Goal: Find contact information: Obtain details needed to contact an individual or organization

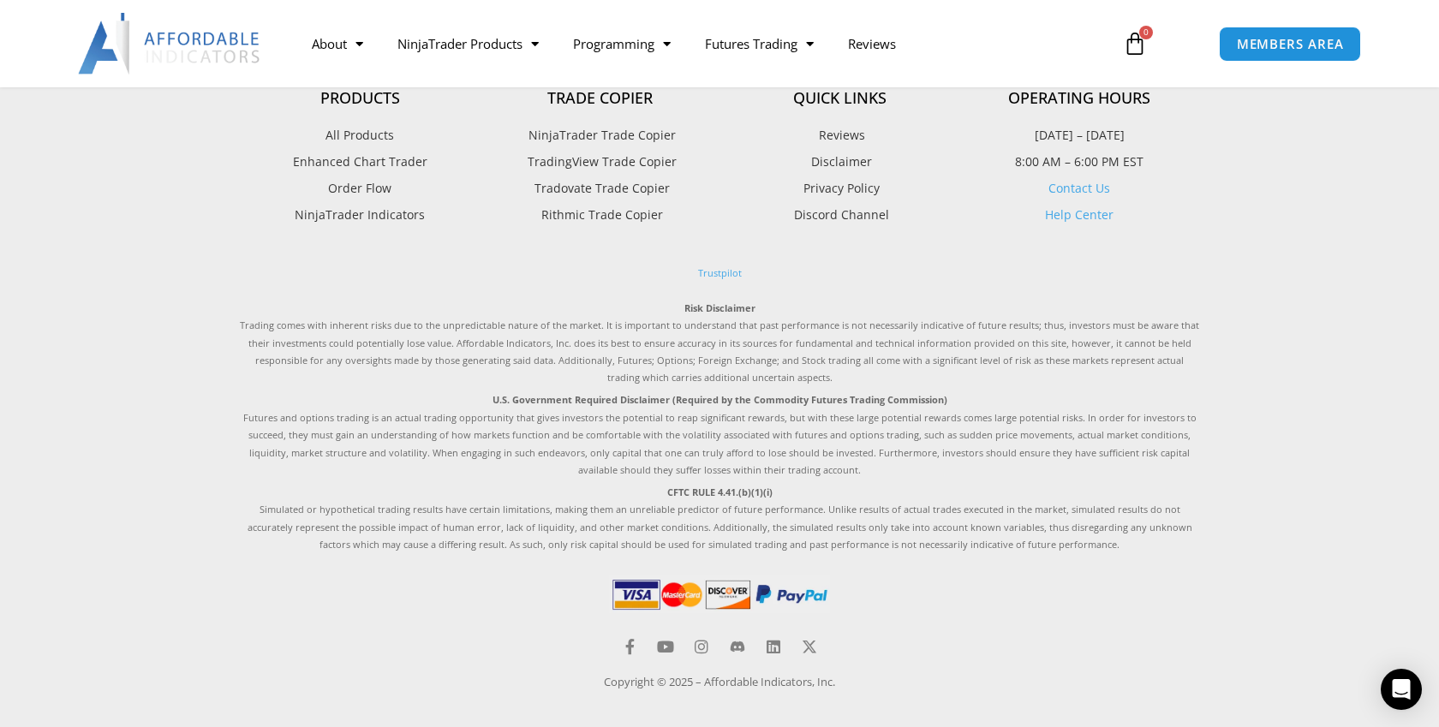
scroll to position [4724, 0]
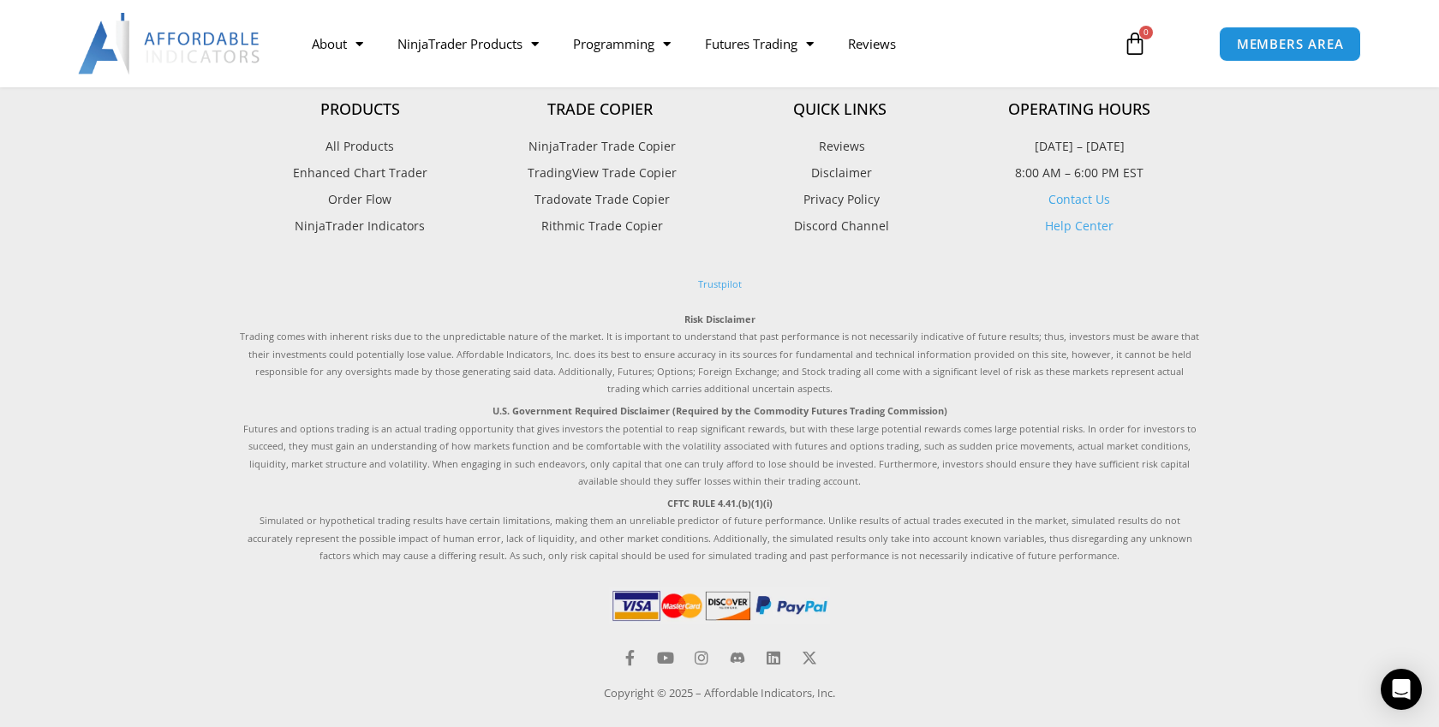
click at [1072, 195] on link "Contact Us" at bounding box center [1080, 199] width 62 height 16
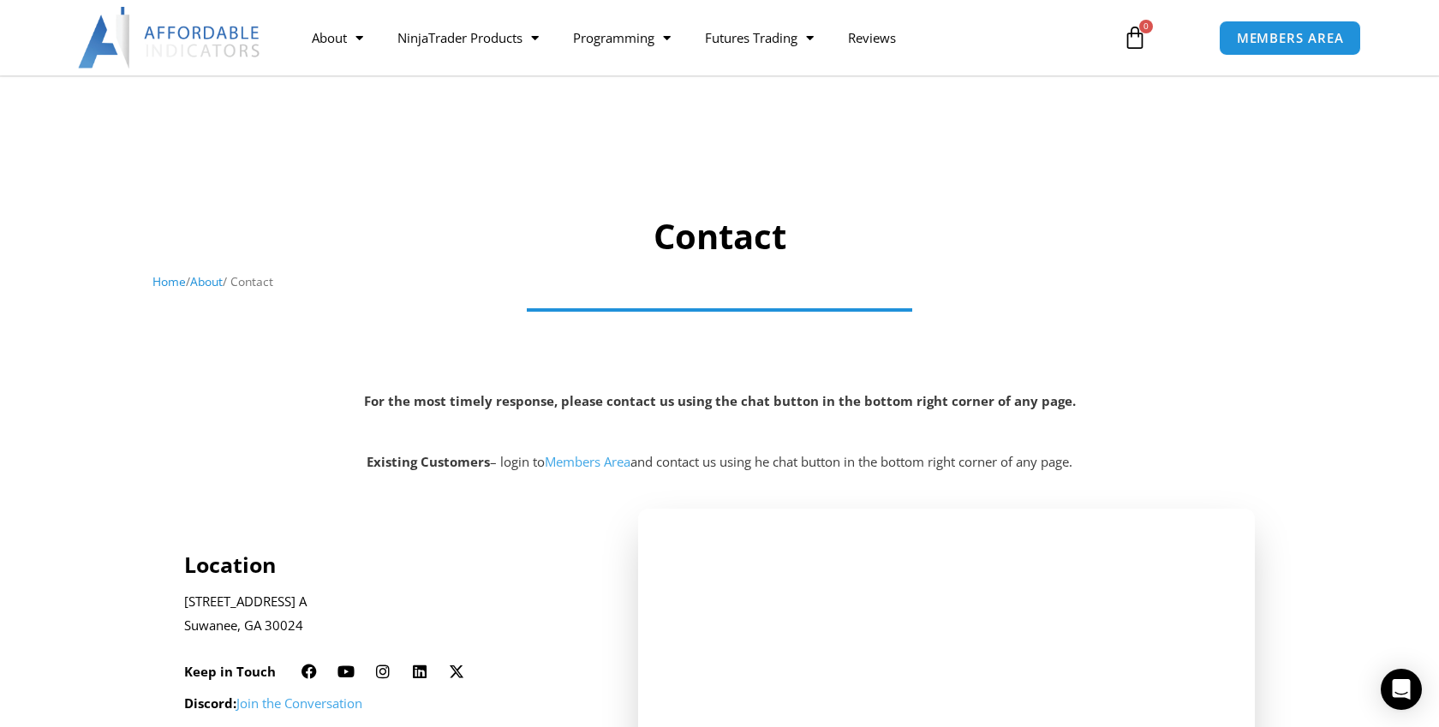
scroll to position [478, 0]
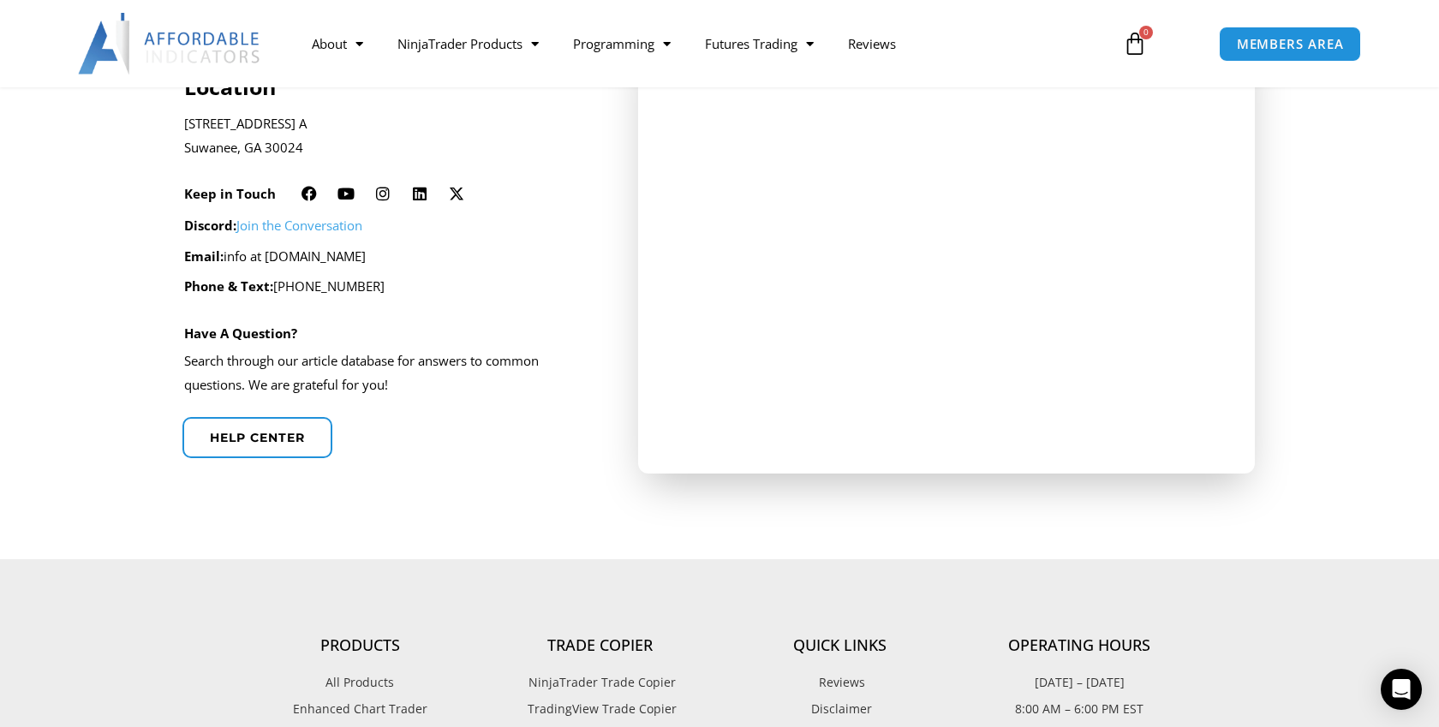
click at [266, 261] on p "Email: info at affordableindicators.com" at bounding box center [388, 257] width 409 height 24
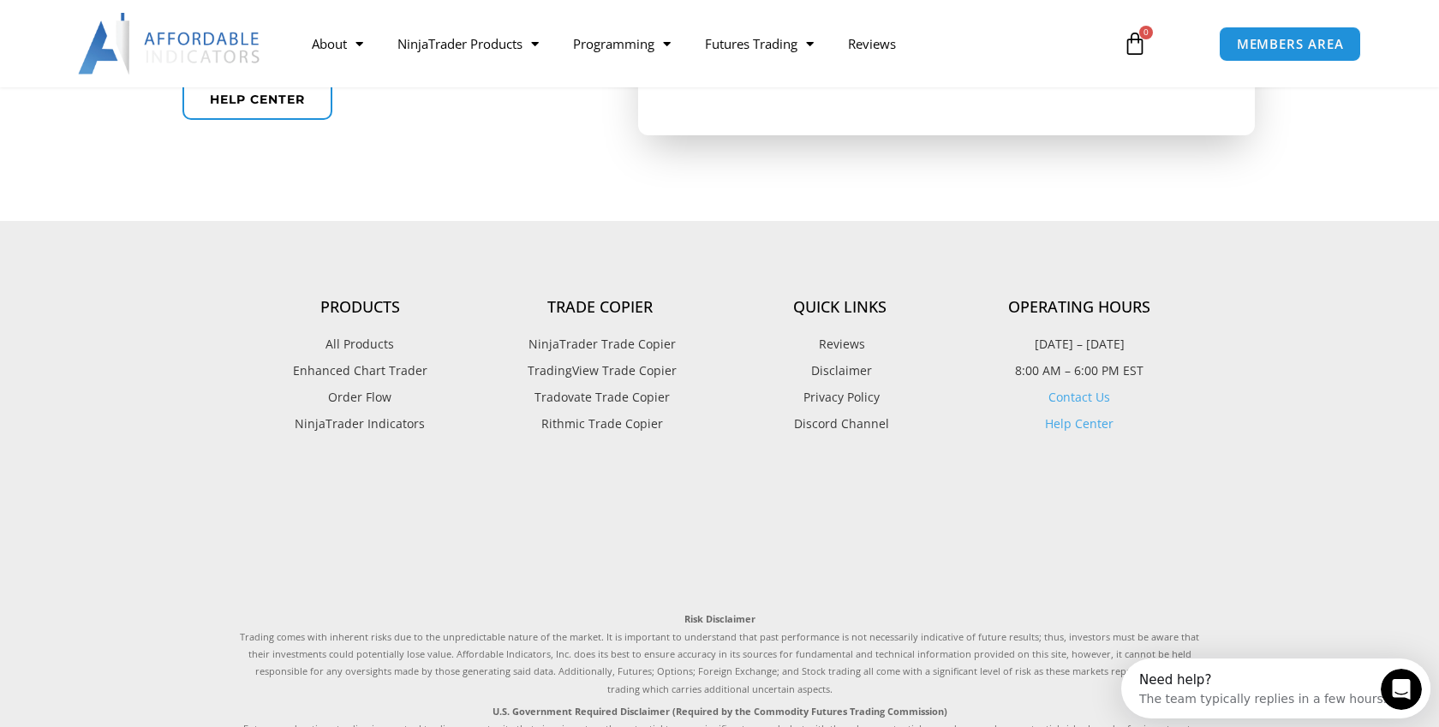
scroll to position [0, 0]
click at [1077, 421] on link "Help Center" at bounding box center [1079, 424] width 69 height 16
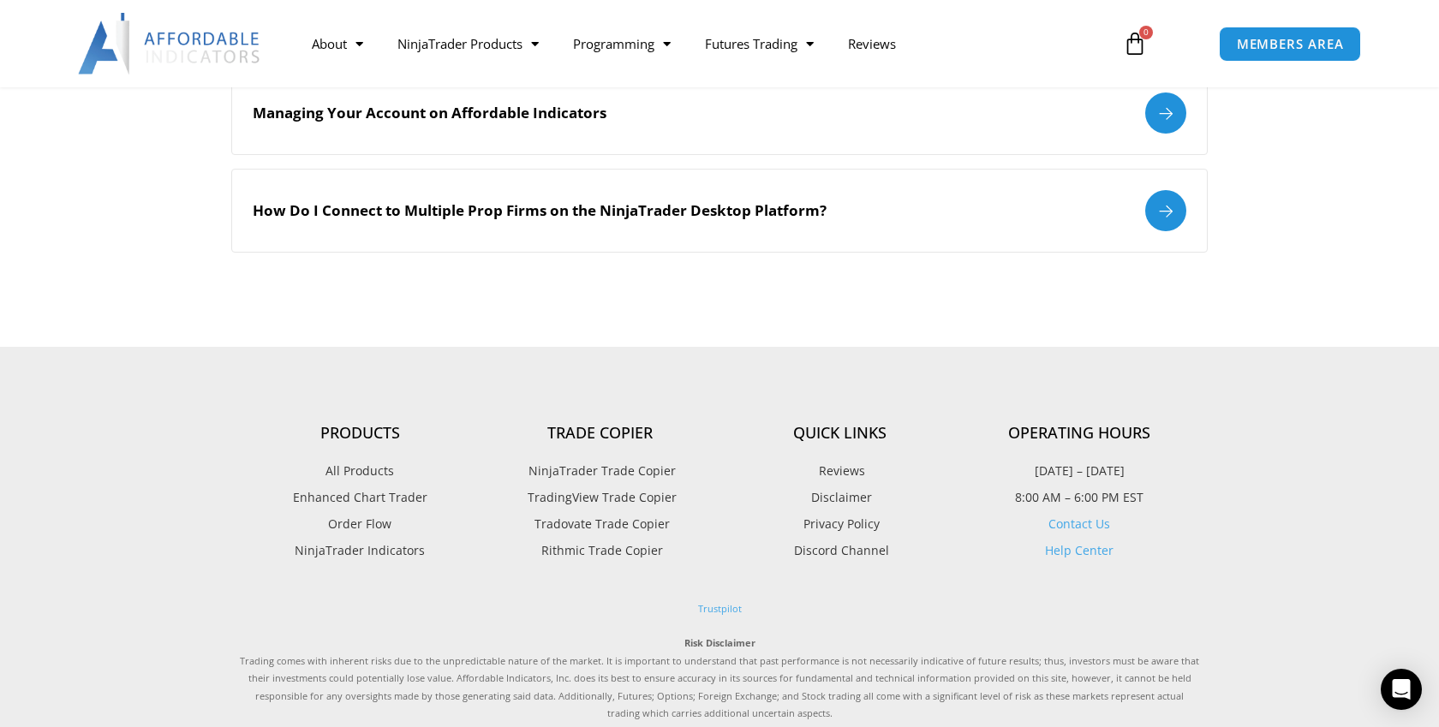
scroll to position [2166, 0]
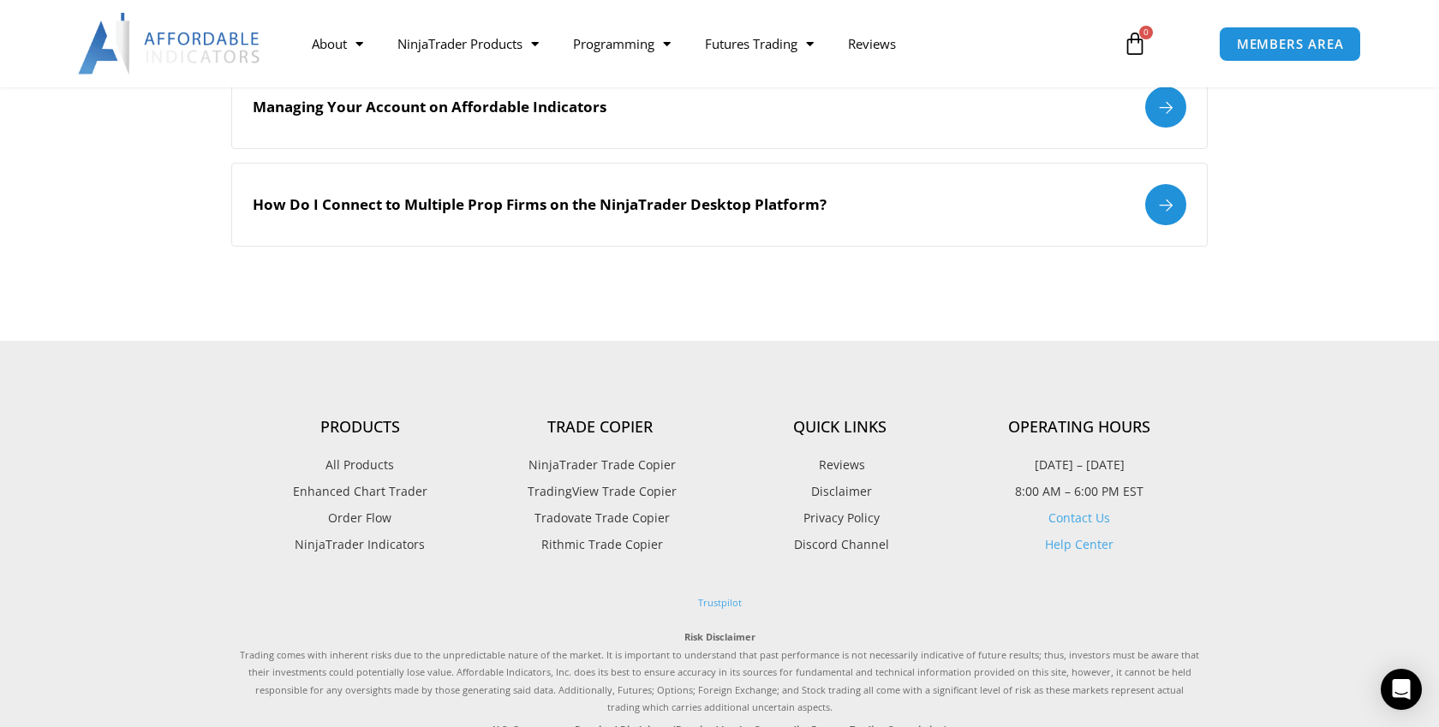
click at [1084, 520] on link "Contact Us" at bounding box center [1080, 518] width 62 height 16
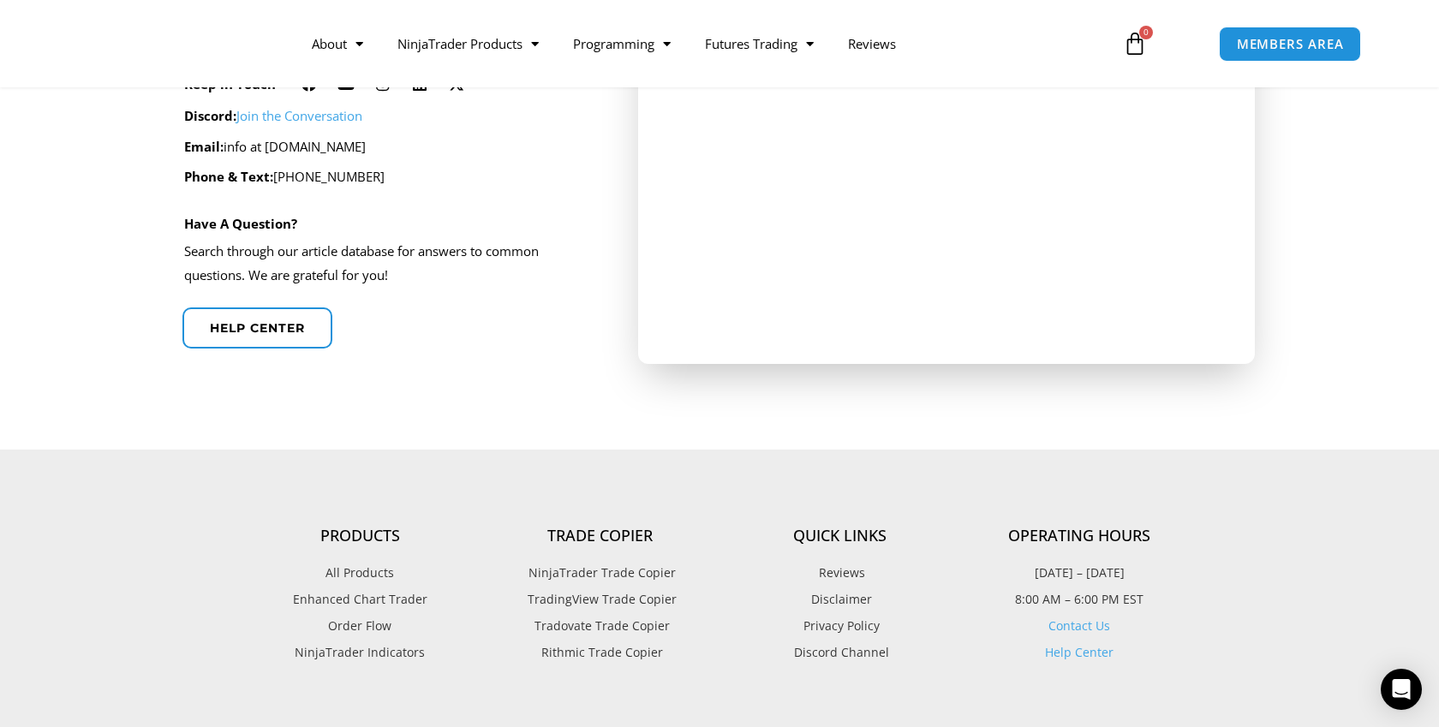
scroll to position [502, 0]
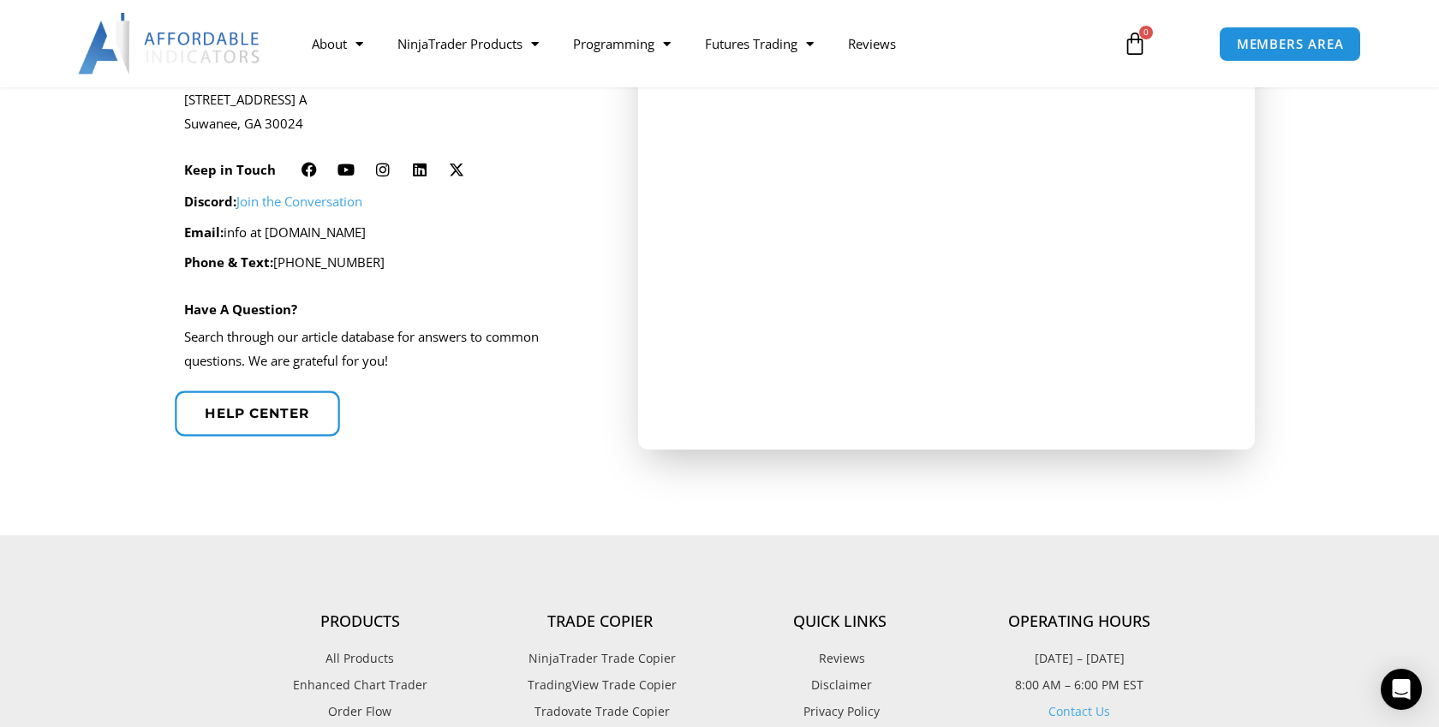
click at [300, 407] on span "Help center" at bounding box center [257, 413] width 105 height 13
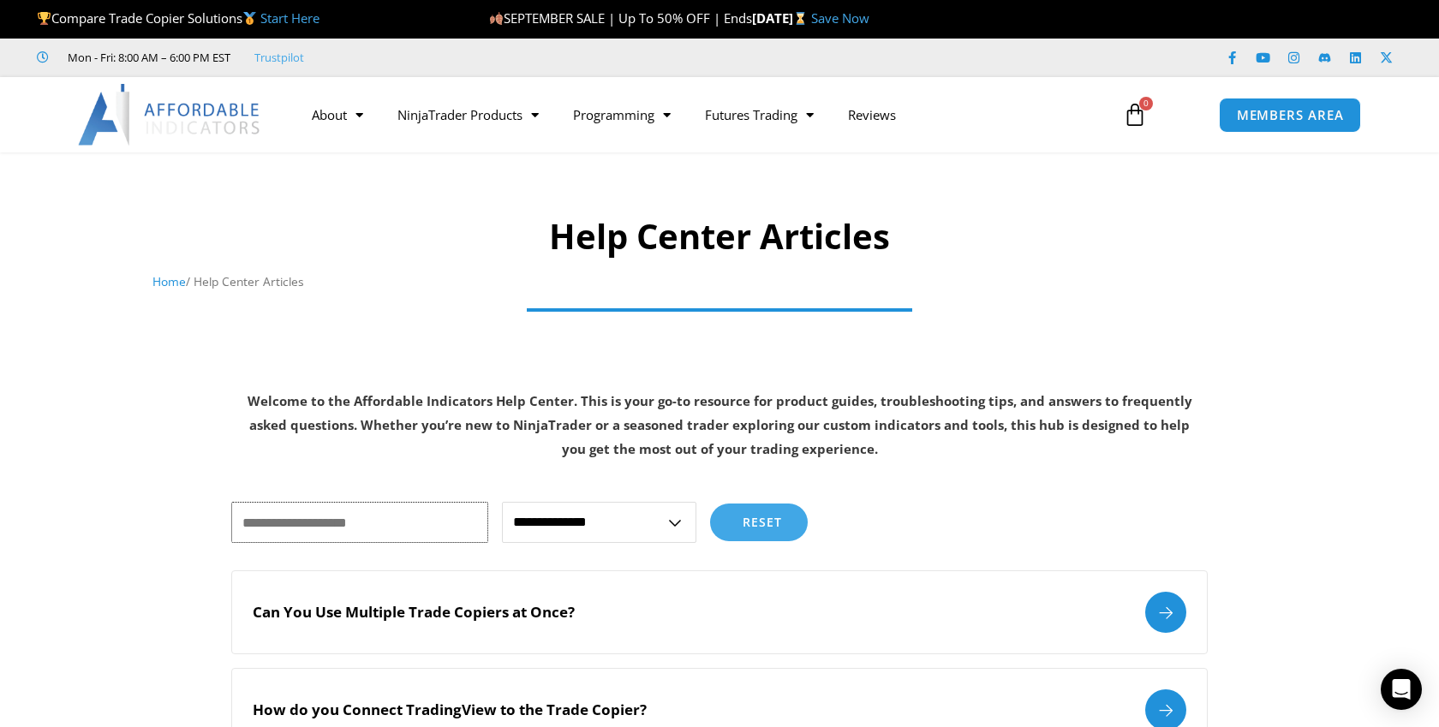
click at [362, 539] on input "text" at bounding box center [359, 522] width 257 height 41
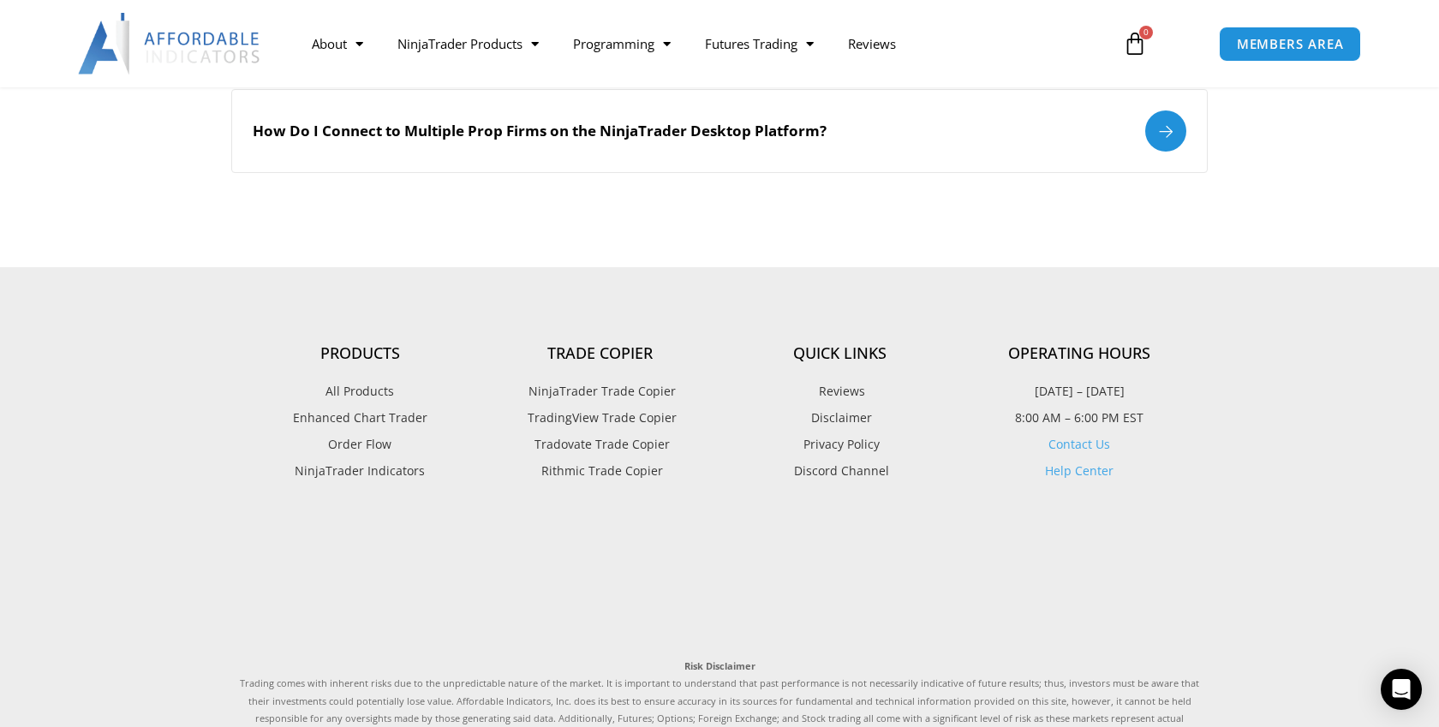
scroll to position [1172, 0]
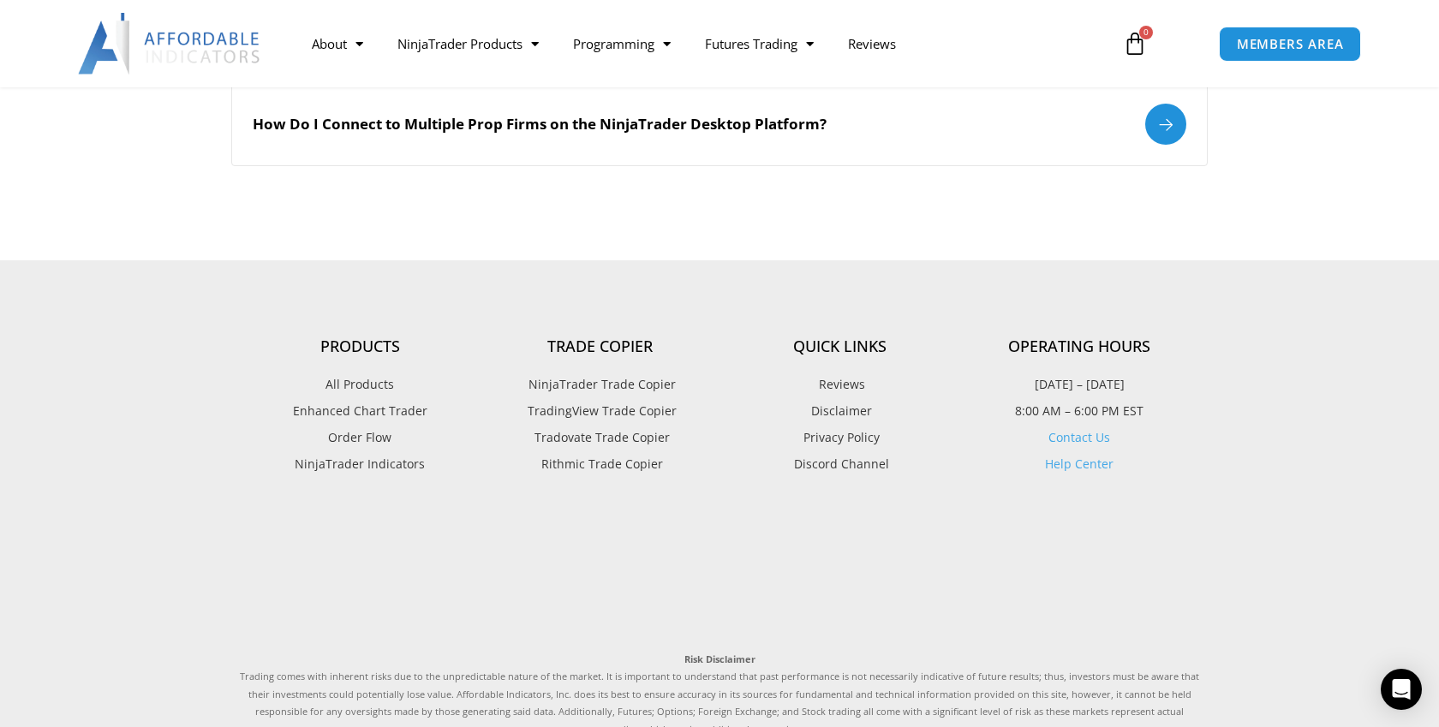
type input "*******"
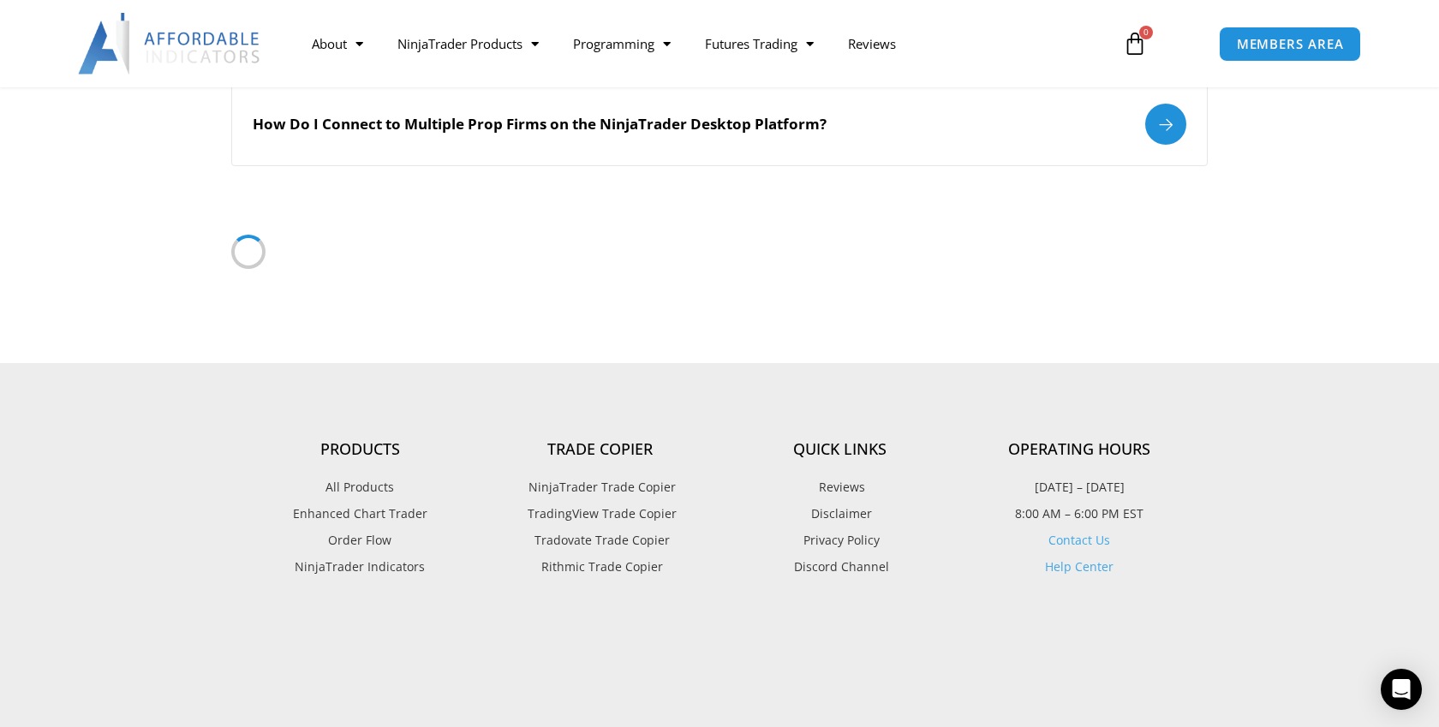
click at [1092, 438] on section "Products All Products Enhanced Chart Trader Order Flow NinjaTrader Indicators T…" at bounding box center [720, 498] width 960 height 236
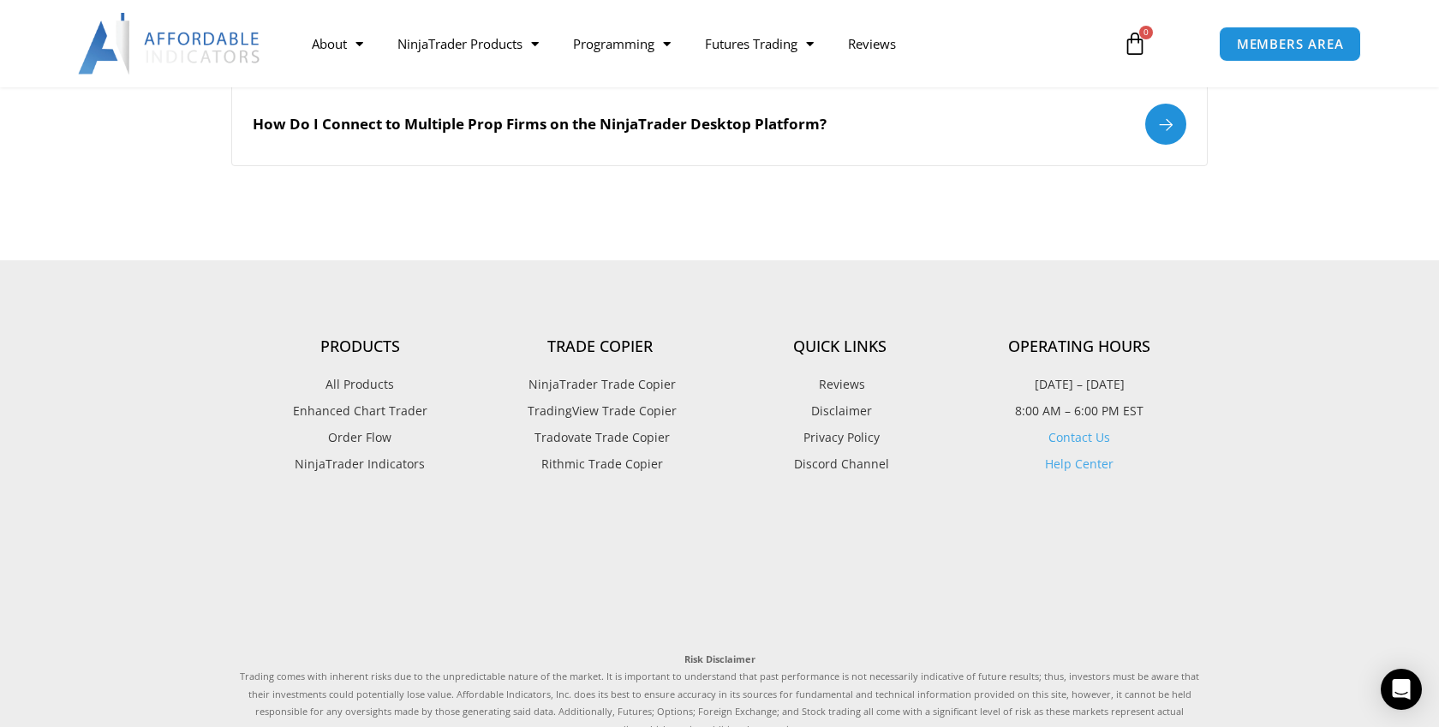
click at [1070, 437] on link "Contact Us" at bounding box center [1080, 437] width 62 height 16
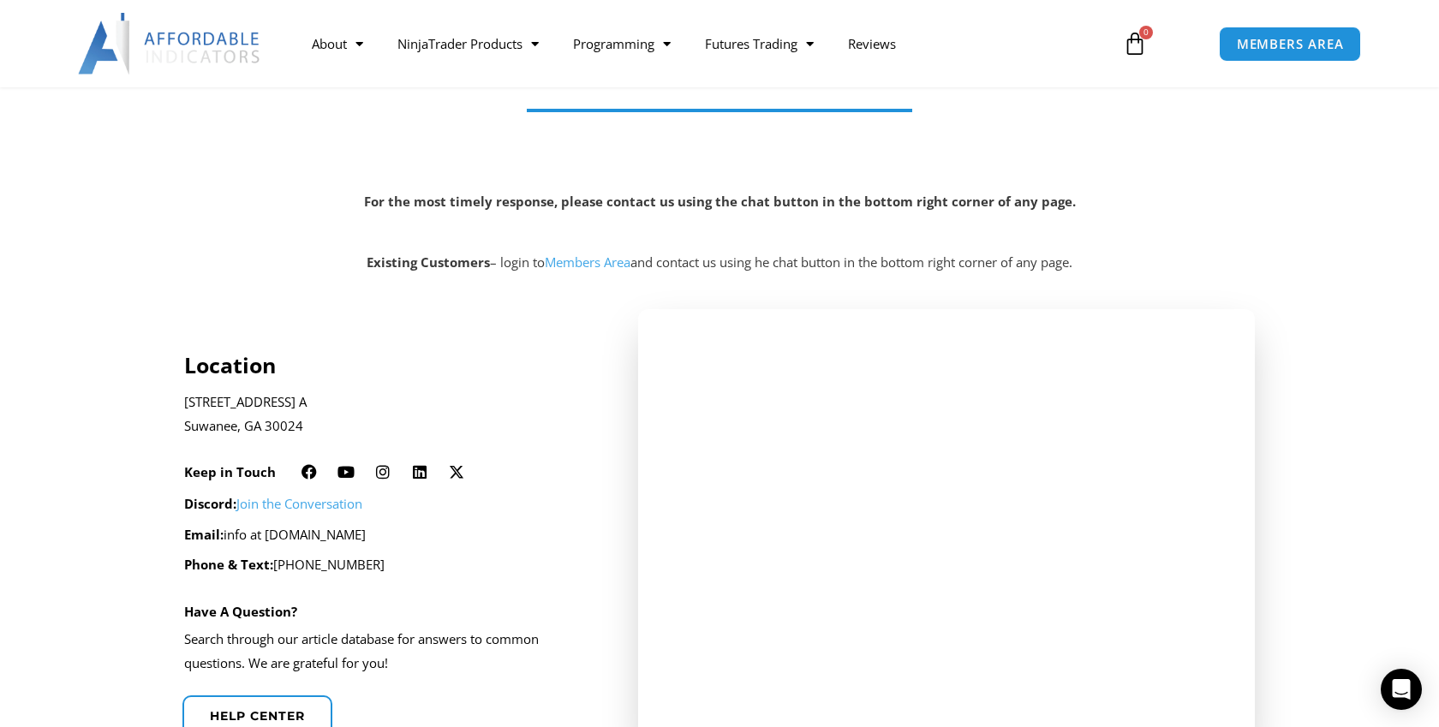
scroll to position [218, 0]
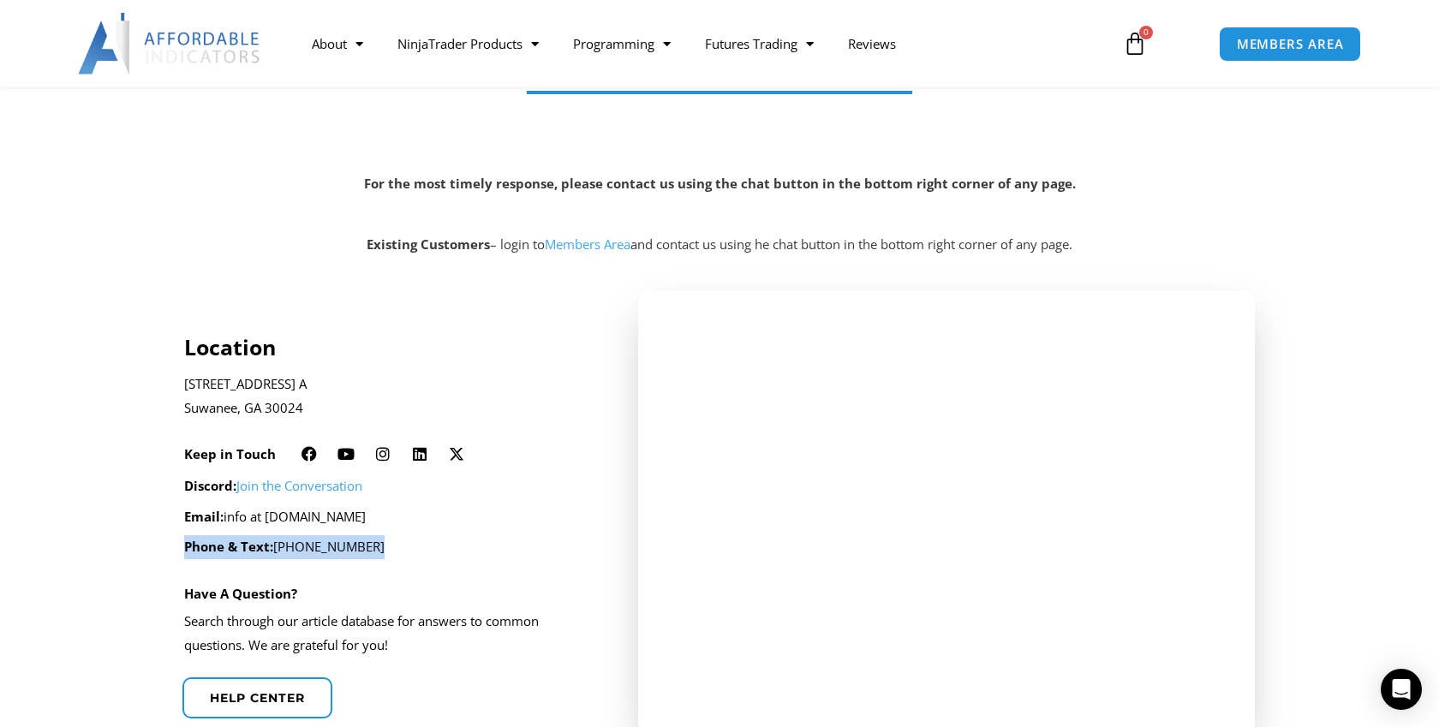
drag, startPoint x: 368, startPoint y: 549, endPoint x: 159, endPoint y: 553, distance: 209.1
click at [159, 553] on section "Location [STREET_ADDRESS] A Suwanee, GA 30024 Keep in Touch Facebook Youtube In…" at bounding box center [719, 551] width 1439 height 537
copy p "Phone & Text: [PHONE_NUMBER]"
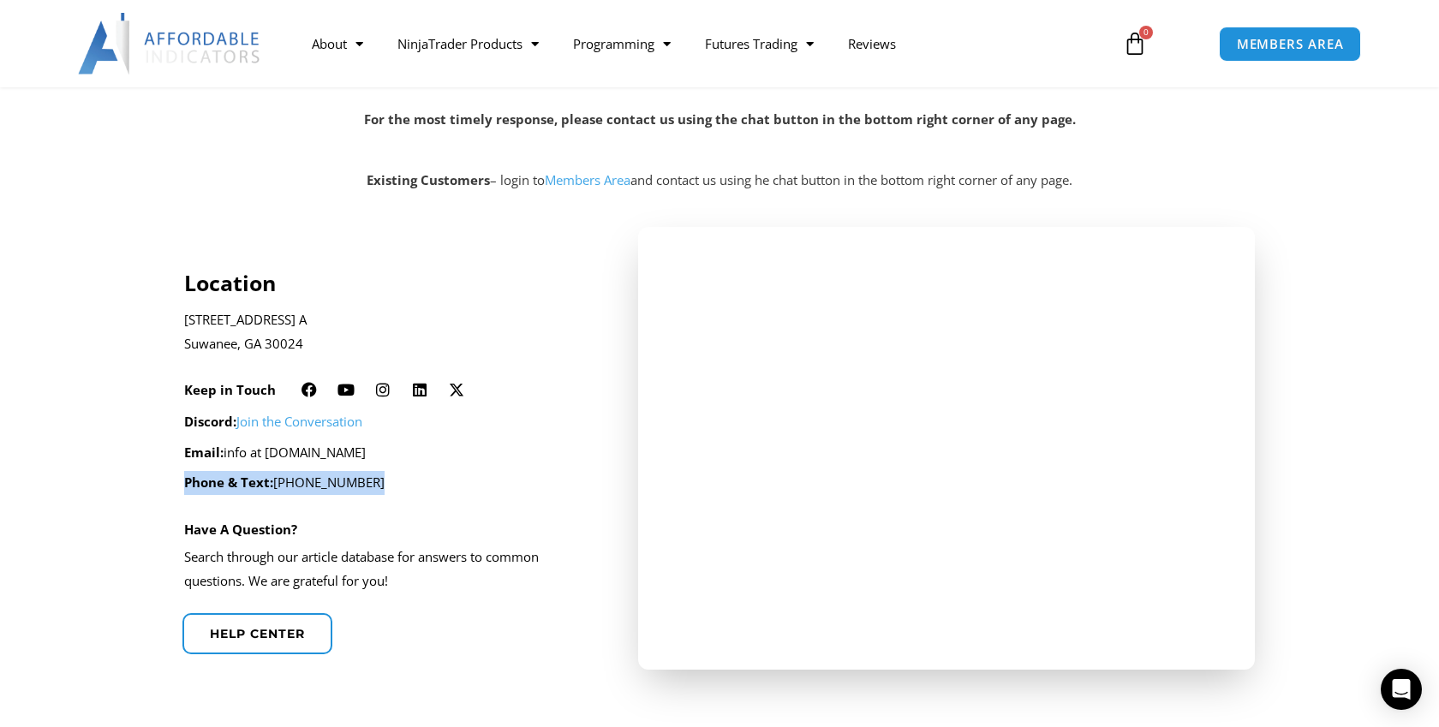
scroll to position [284, 0]
